Goal: Task Accomplishment & Management: Use online tool/utility

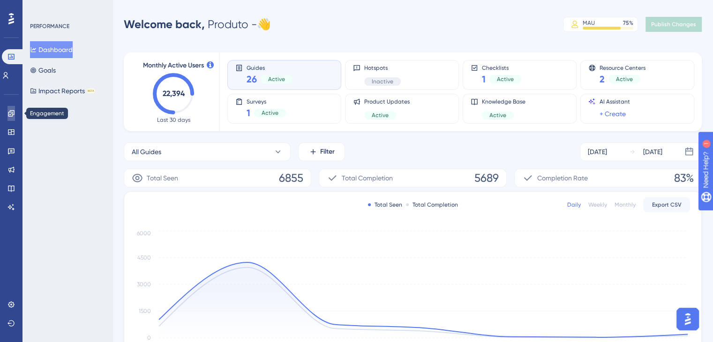
drag, startPoint x: 10, startPoint y: 114, endPoint x: 38, endPoint y: 115, distance: 27.7
click at [10, 114] on icon at bounding box center [11, 113] width 6 height 6
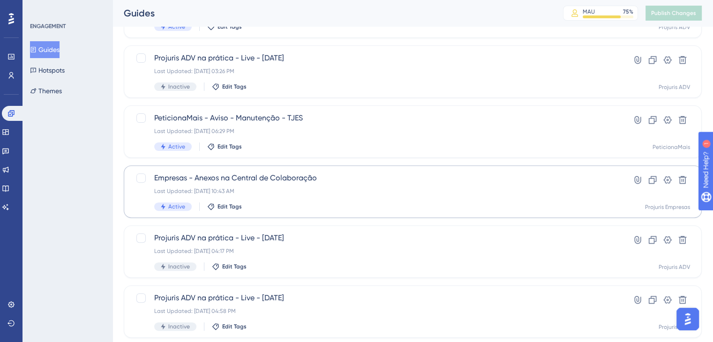
scroll to position [281, 0]
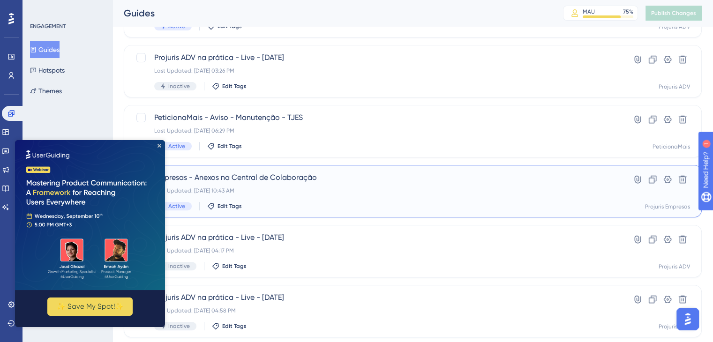
click at [531, 184] on div "Empresas - Anexos na Central de Colaboração Last Updated: [DATE] 10:43 AM Activ…" at bounding box center [375, 191] width 442 height 38
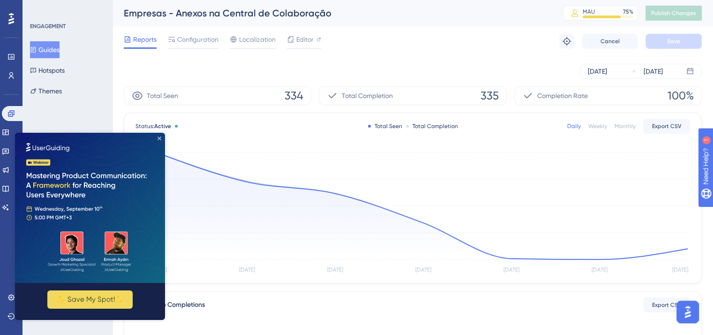
click at [159, 138] on icon "Close Preview" at bounding box center [160, 138] width 4 height 4
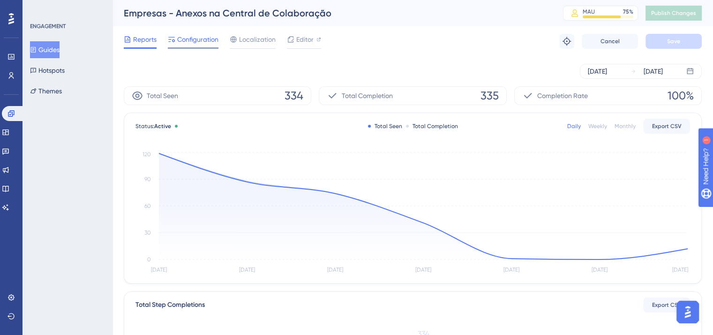
click at [183, 37] on span "Configuration" at bounding box center [197, 39] width 41 height 11
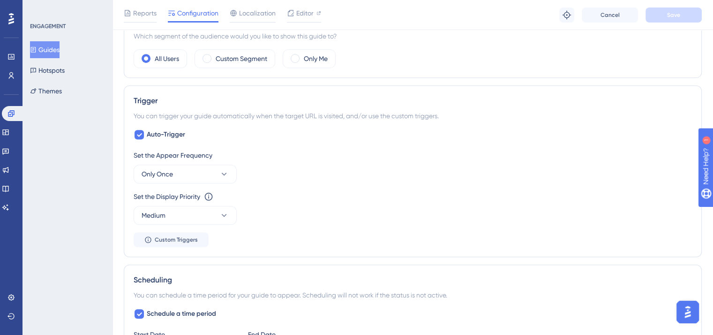
scroll to position [563, 0]
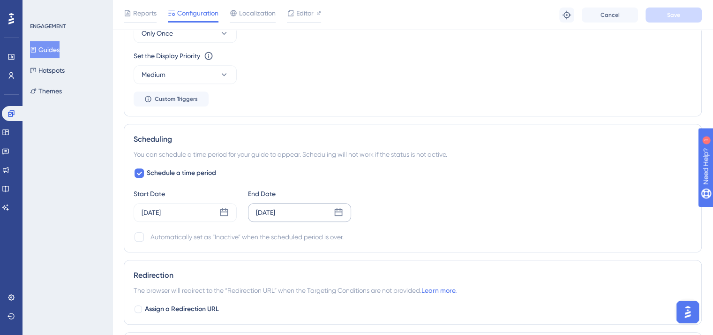
click at [336, 211] on icon at bounding box center [338, 212] width 9 height 9
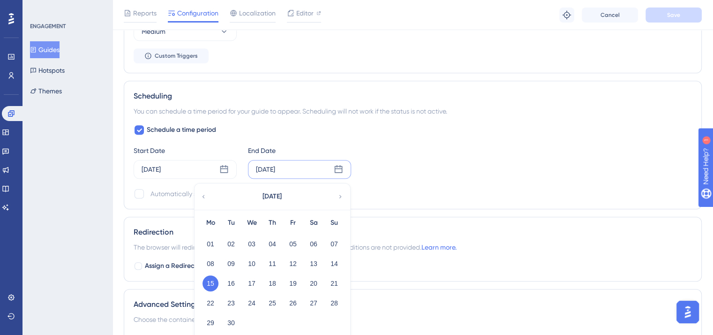
scroll to position [657, 0]
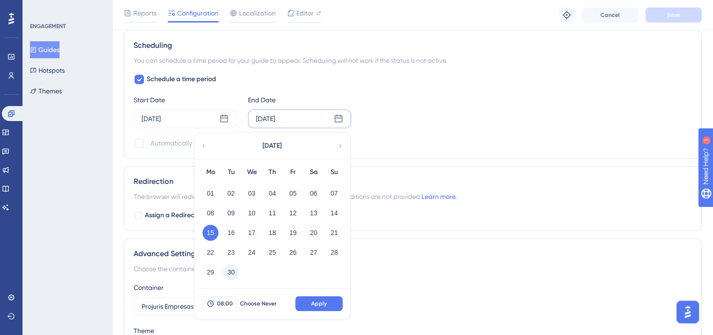
click at [229, 268] on button "30" at bounding box center [231, 272] width 16 height 16
click at [317, 303] on span "Apply" at bounding box center [318, 304] width 15 height 8
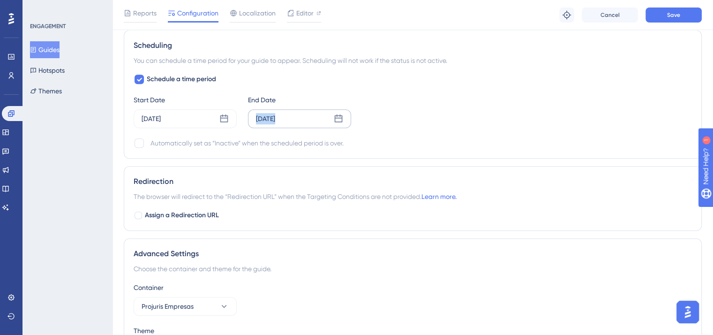
click at [442, 130] on div "Schedule a time period Start Date [DATE] End Date [DATE] Automatically set as “…" at bounding box center [413, 111] width 559 height 75
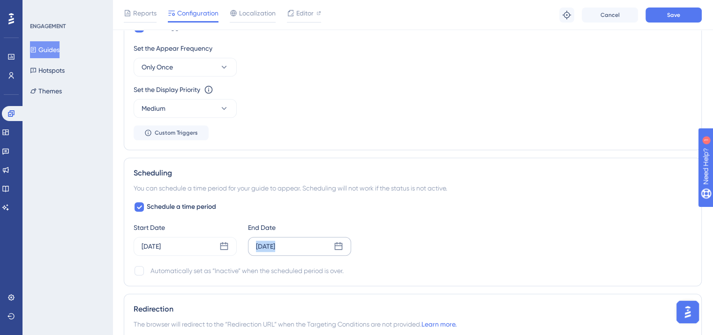
scroll to position [516, 0]
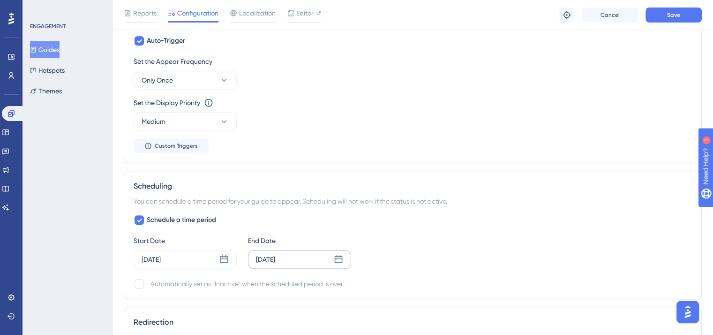
click at [530, 142] on div "Set the Appear Frequency Only Once Set the Display Priority This option will se…" at bounding box center [413, 105] width 559 height 98
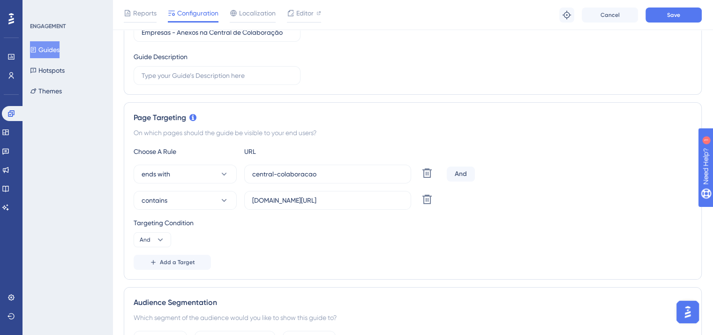
scroll to position [0, 0]
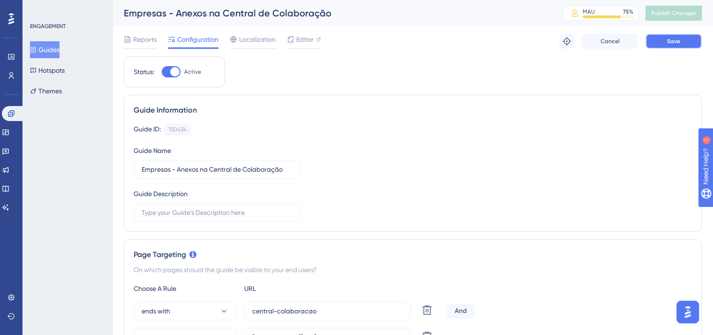
click at [684, 40] on button "Save" at bounding box center [674, 41] width 56 height 15
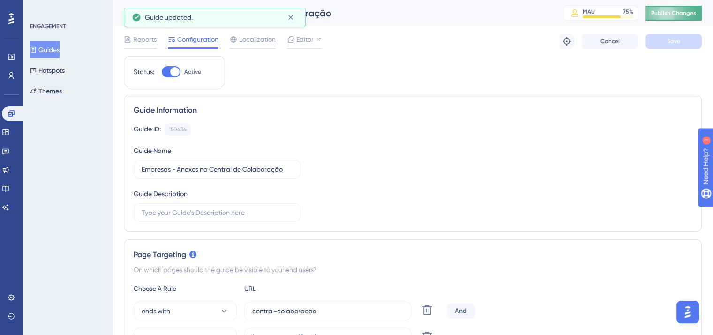
click at [679, 9] on span "Publish Changes" at bounding box center [674, 13] width 45 height 8
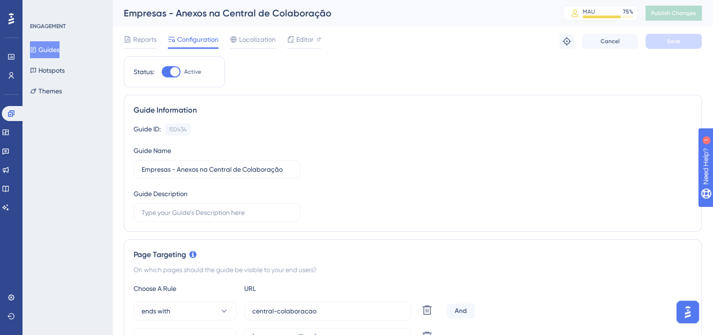
click at [48, 49] on button "Guides" at bounding box center [45, 49] width 30 height 17
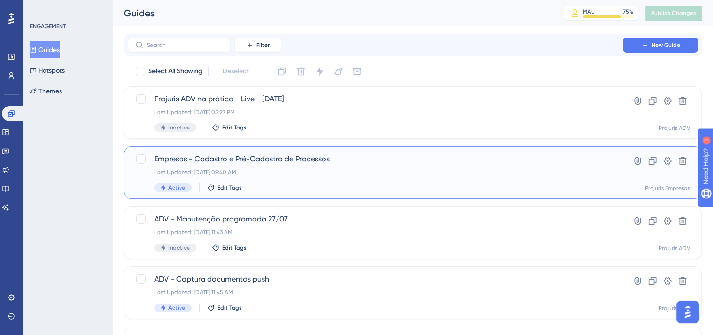
click at [397, 170] on div "Last Updated: [DATE] 09:40 AM" at bounding box center [375, 172] width 442 height 8
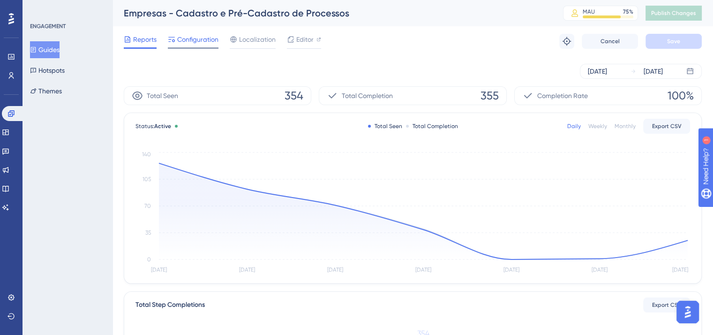
click at [199, 38] on span "Configuration" at bounding box center [197, 39] width 41 height 11
